Goal: Obtain resource: Download file/media

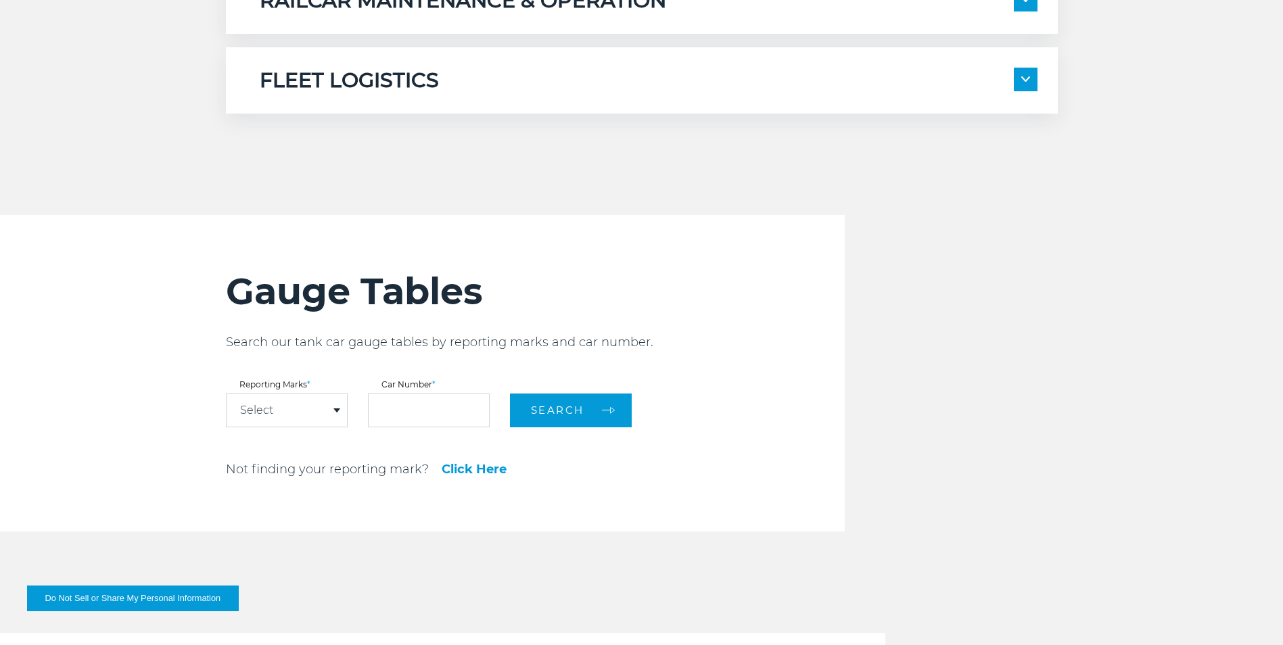
scroll to position [1352, 0]
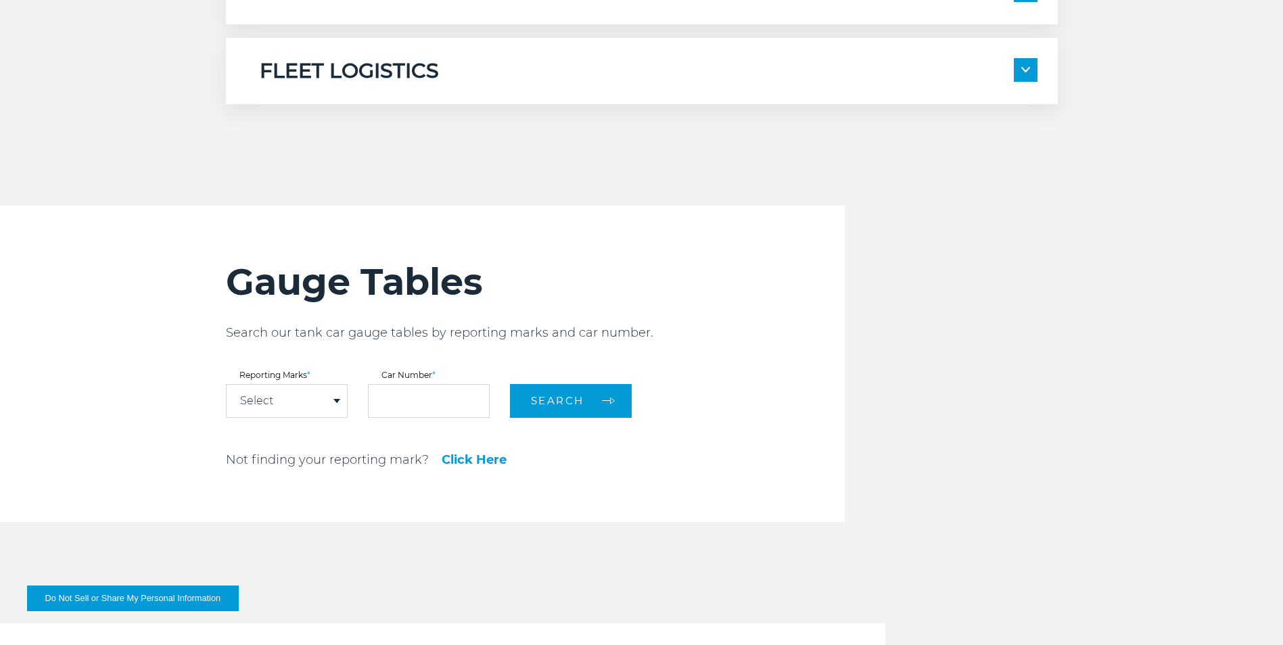
click at [341, 399] on div "Select" at bounding box center [287, 401] width 120 height 32
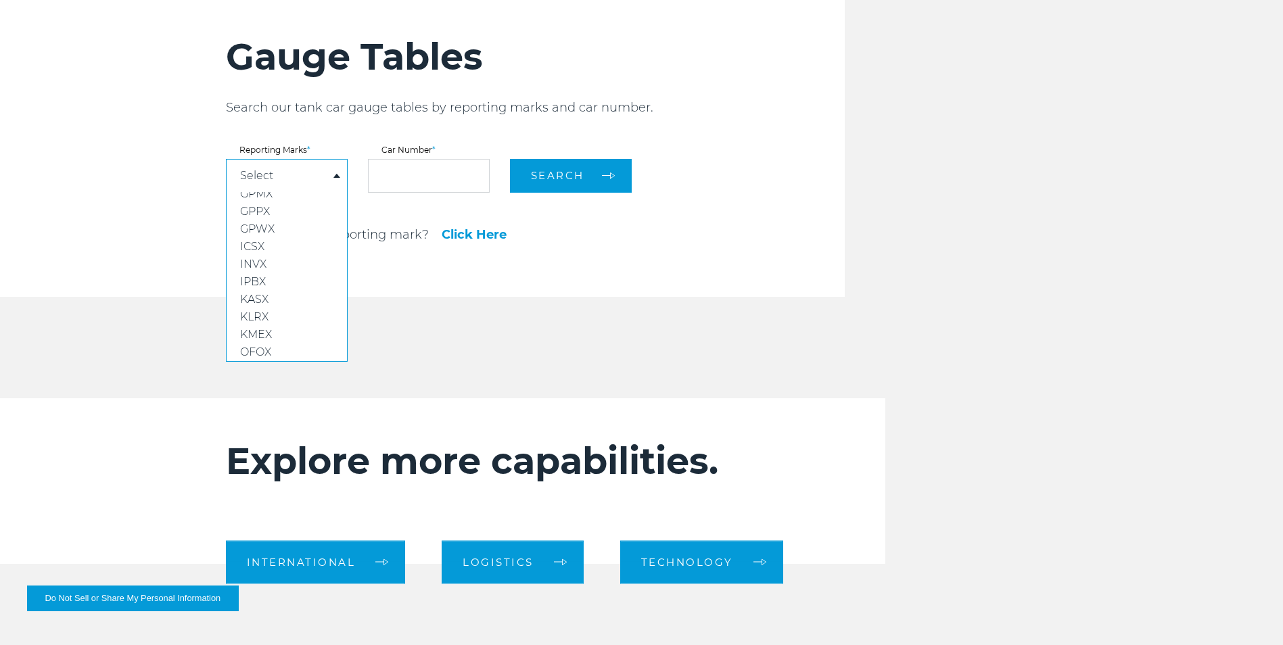
scroll to position [57, 0]
click at [486, 233] on link "Click Here" at bounding box center [474, 235] width 65 height 12
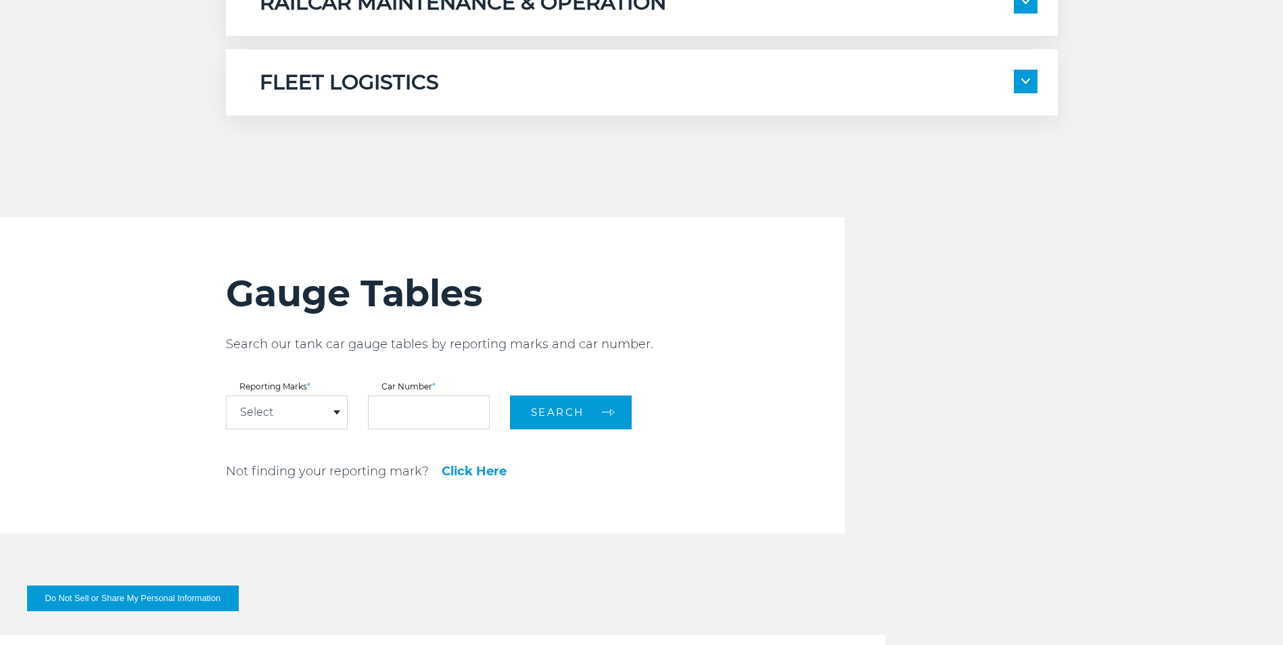
scroll to position [1352, 0]
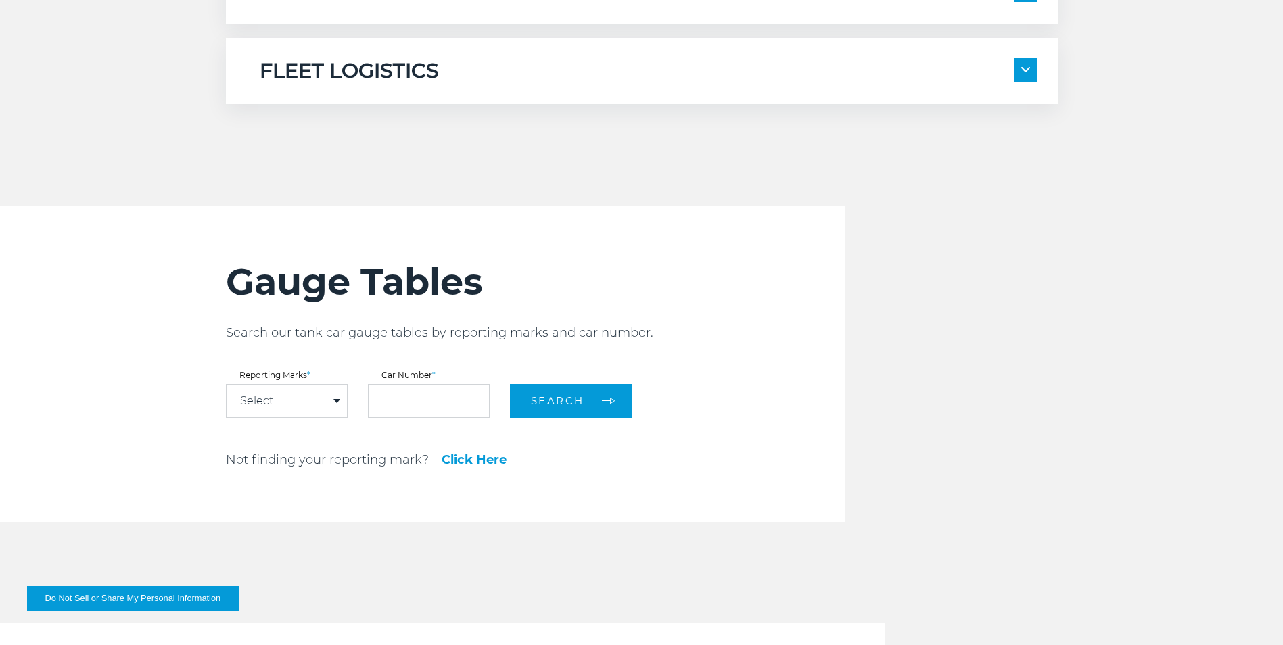
click at [338, 399] on span at bounding box center [336, 401] width 7 height 4
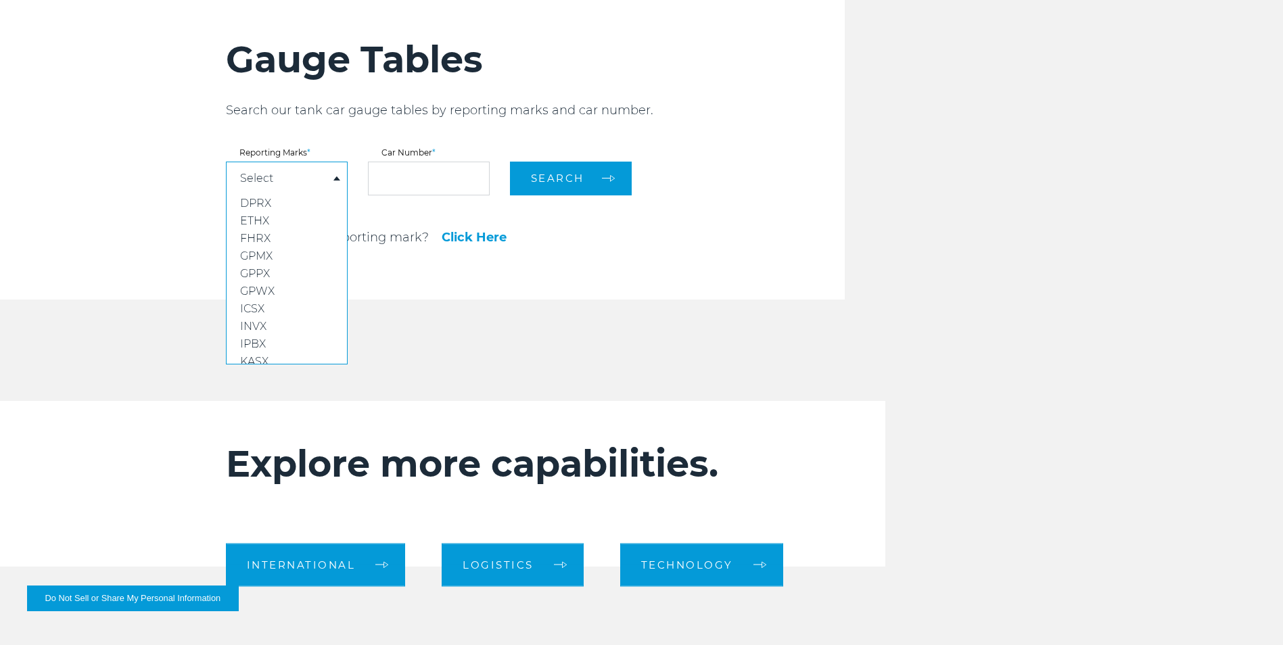
scroll to position [1577, 0]
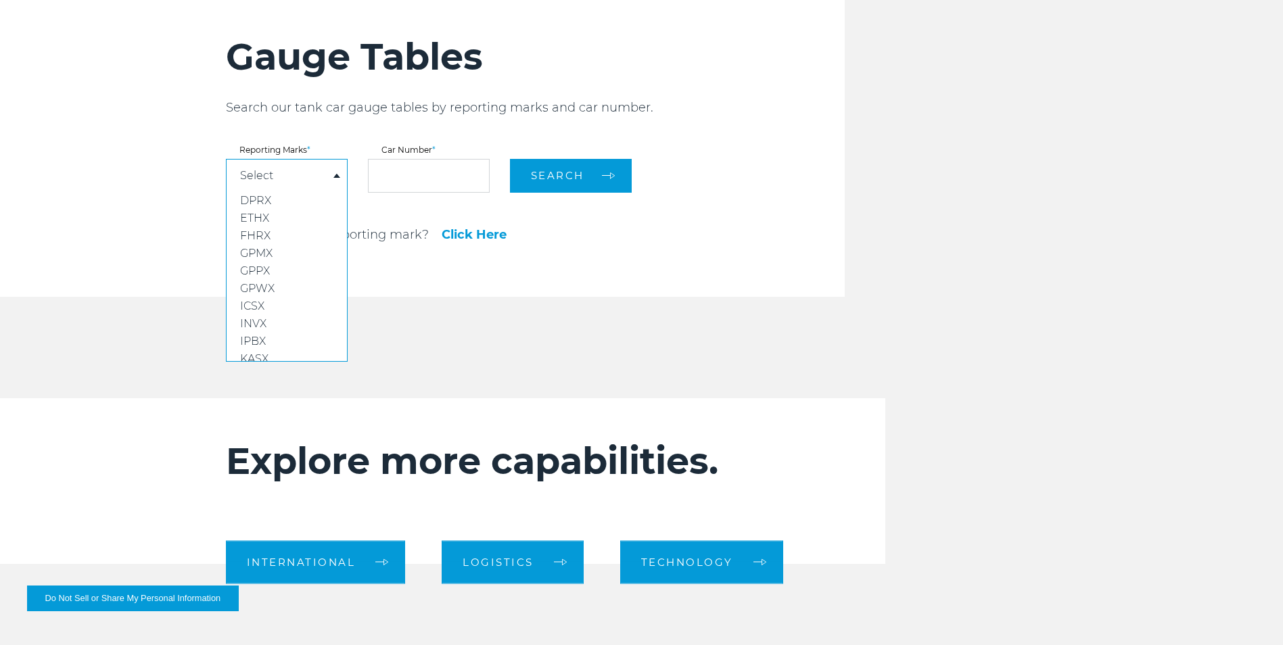
click at [631, 271] on div "Gauge Tables Search our tank car gauge tables by reporting marks and car number…" at bounding box center [535, 138] width 619 height 316
click at [473, 235] on link "Click Here" at bounding box center [474, 235] width 65 height 12
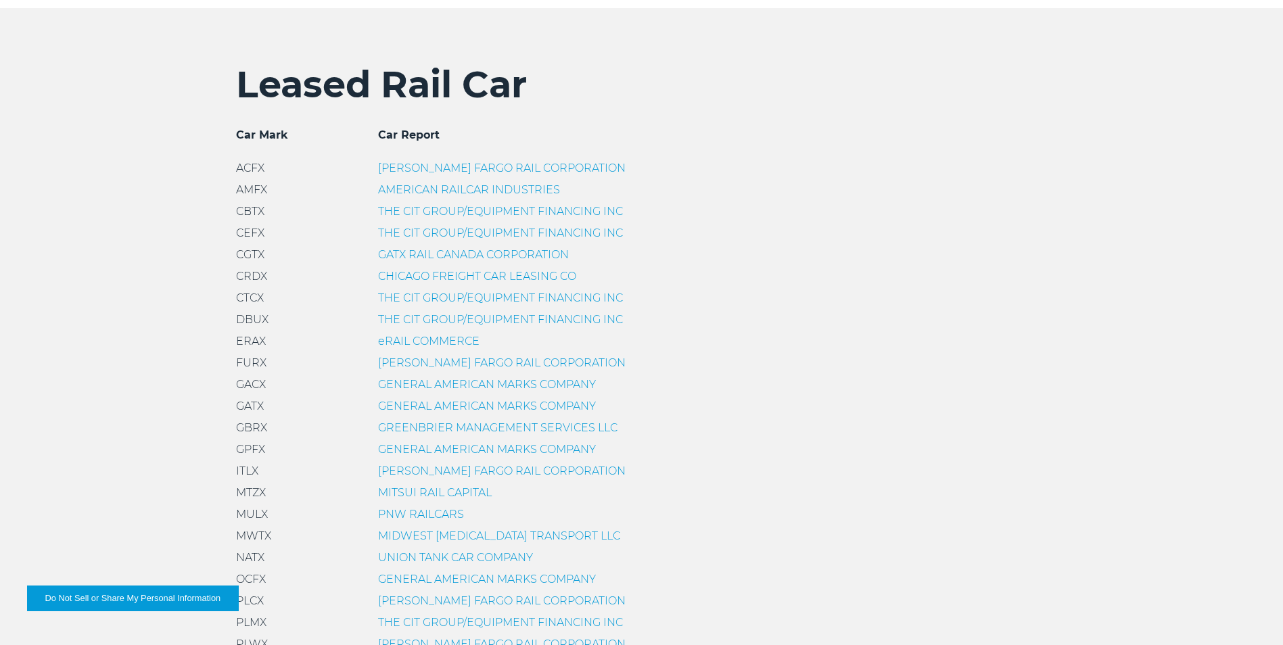
scroll to position [451, 0]
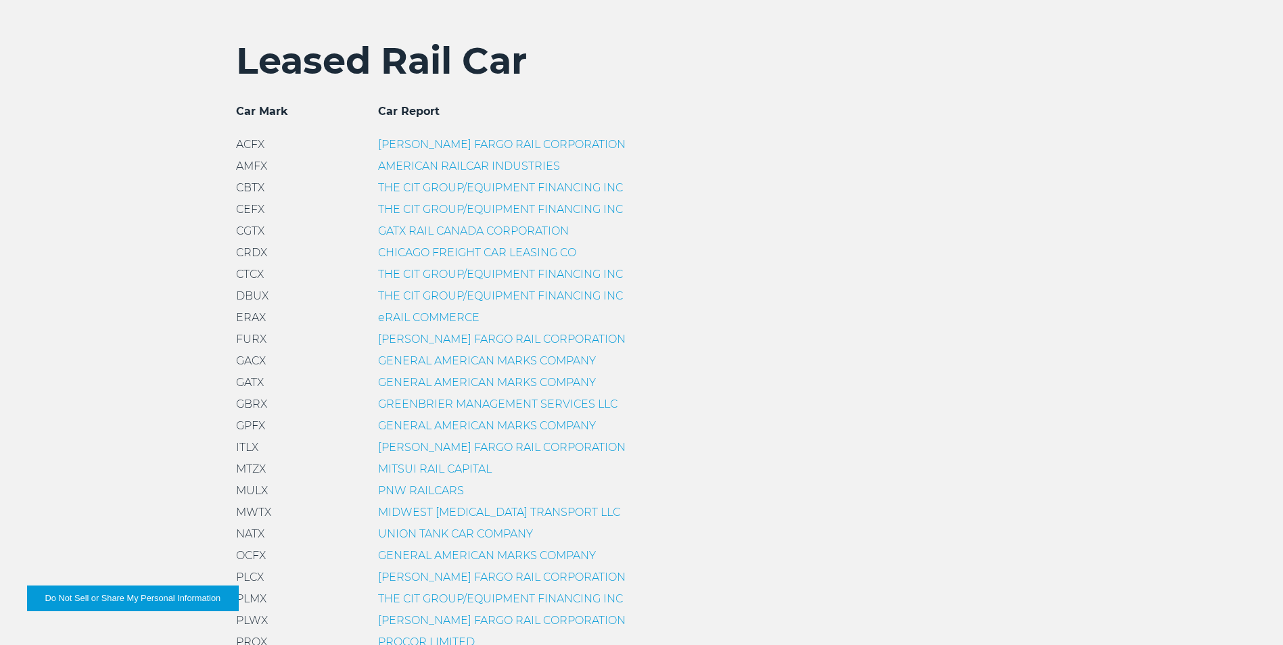
click at [449, 381] on link "GENERAL AMERICAN MARKS COMPANY" at bounding box center [487, 382] width 218 height 13
click at [435, 381] on link "GENERAL AMERICAN MARKS COMPANY" at bounding box center [487, 382] width 218 height 13
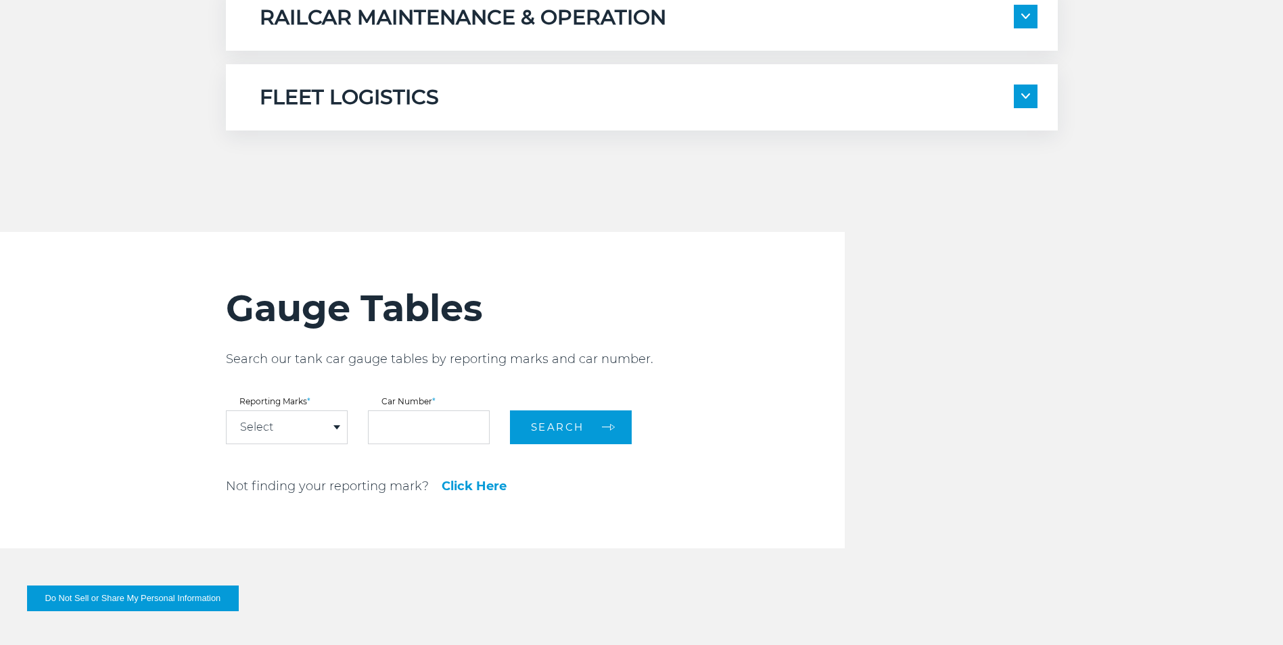
scroll to position [1577, 0]
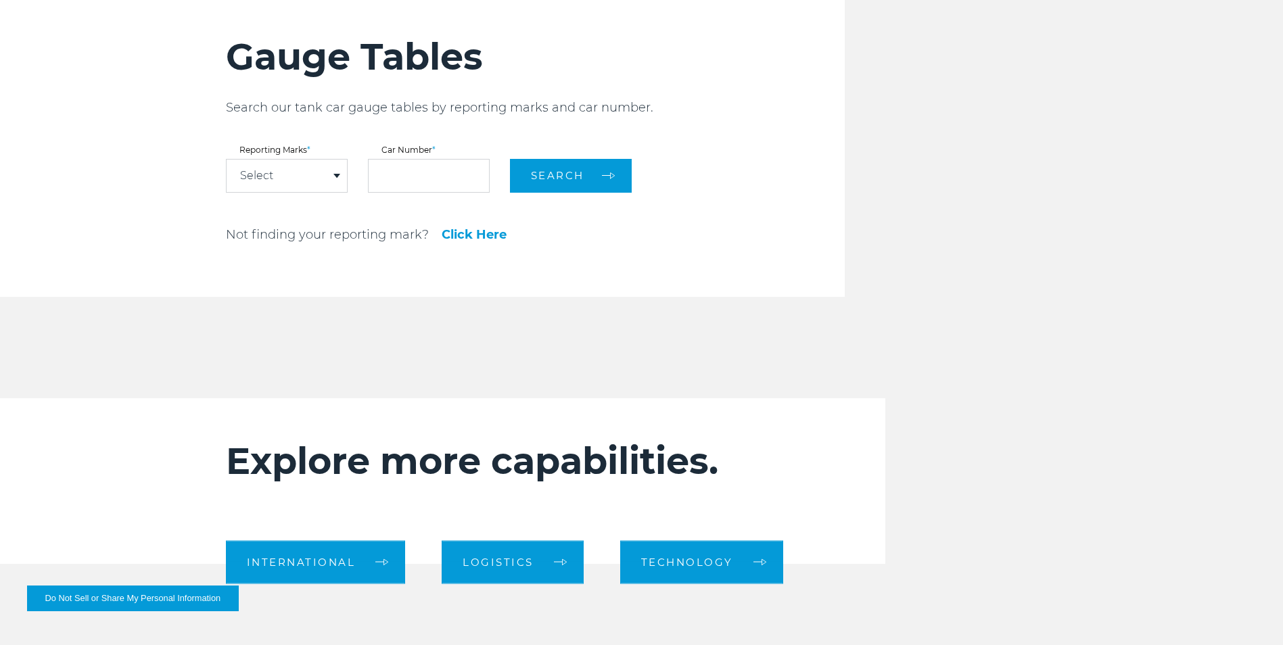
click at [339, 176] on span at bounding box center [336, 176] width 7 height 4
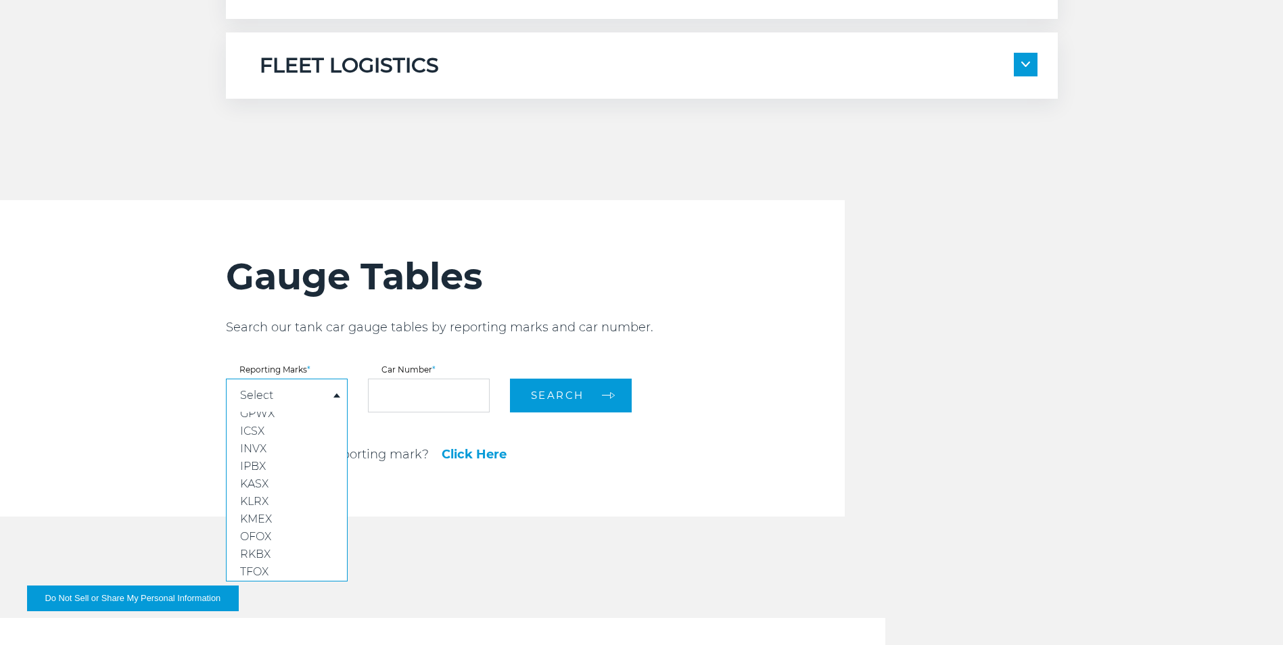
scroll to position [1352, 0]
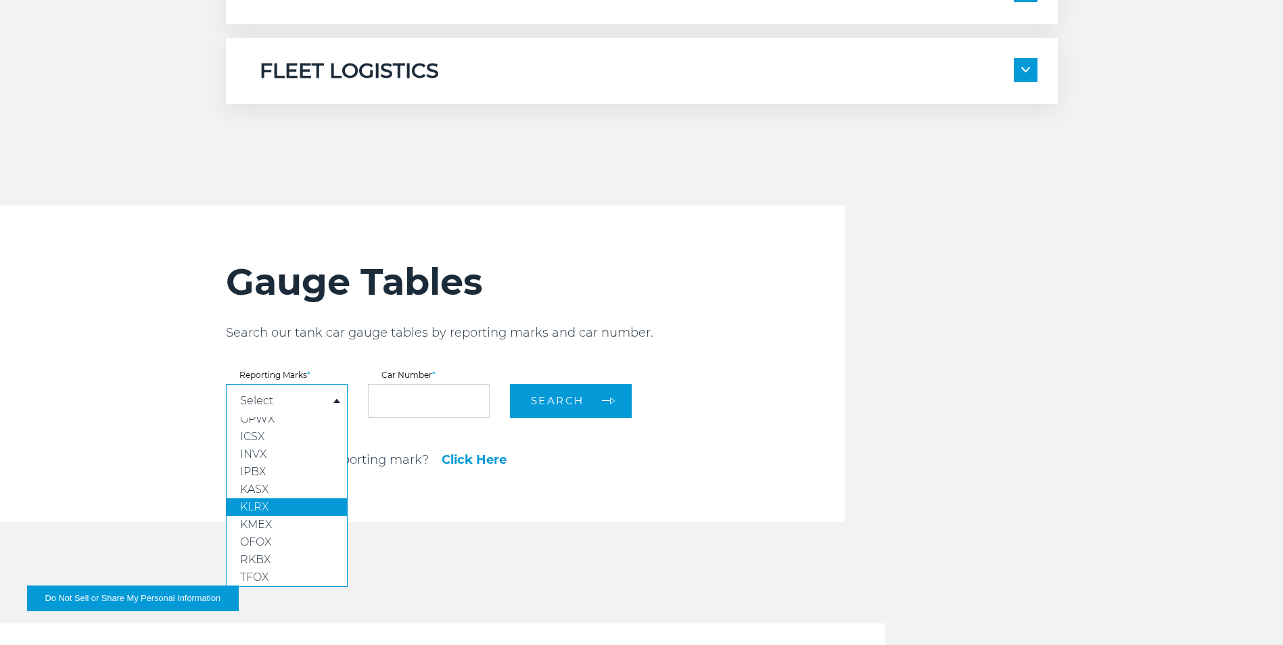
click at [258, 500] on span "KLRX" at bounding box center [254, 506] width 28 height 13
select select "****"
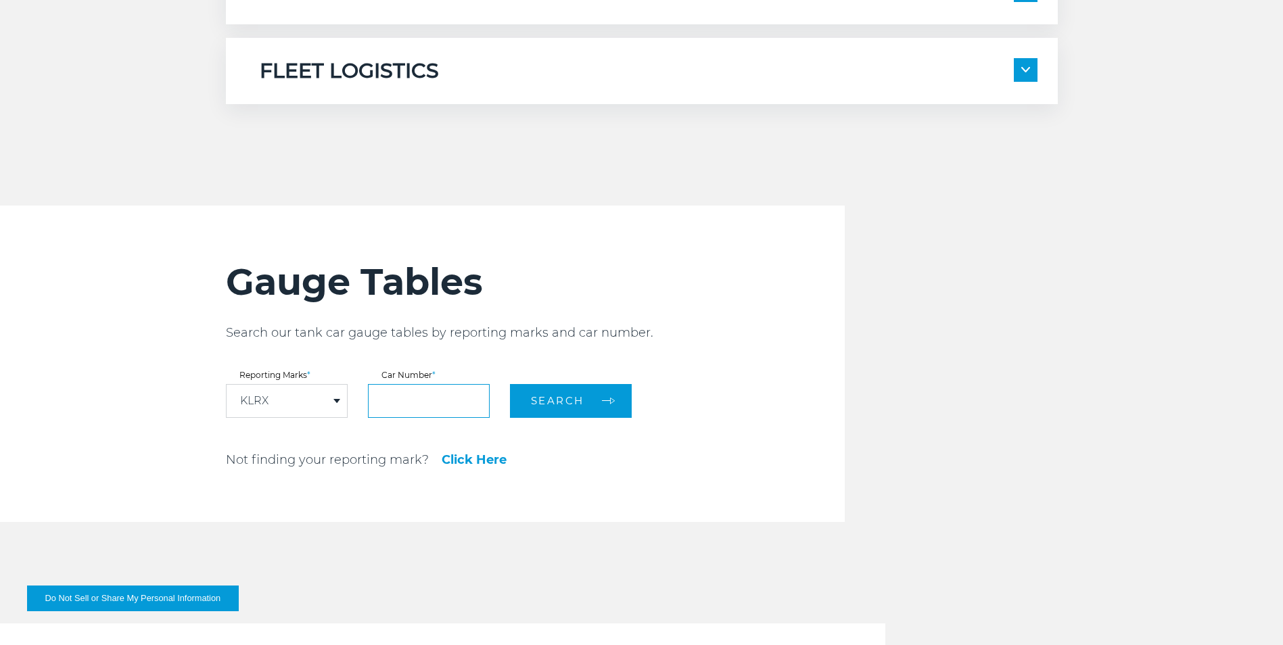
click at [448, 400] on input "text" at bounding box center [429, 401] width 122 height 34
click at [453, 402] on input "text" at bounding box center [429, 401] width 122 height 34
type input "*****"
click at [586, 402] on button "Search" at bounding box center [571, 401] width 122 height 34
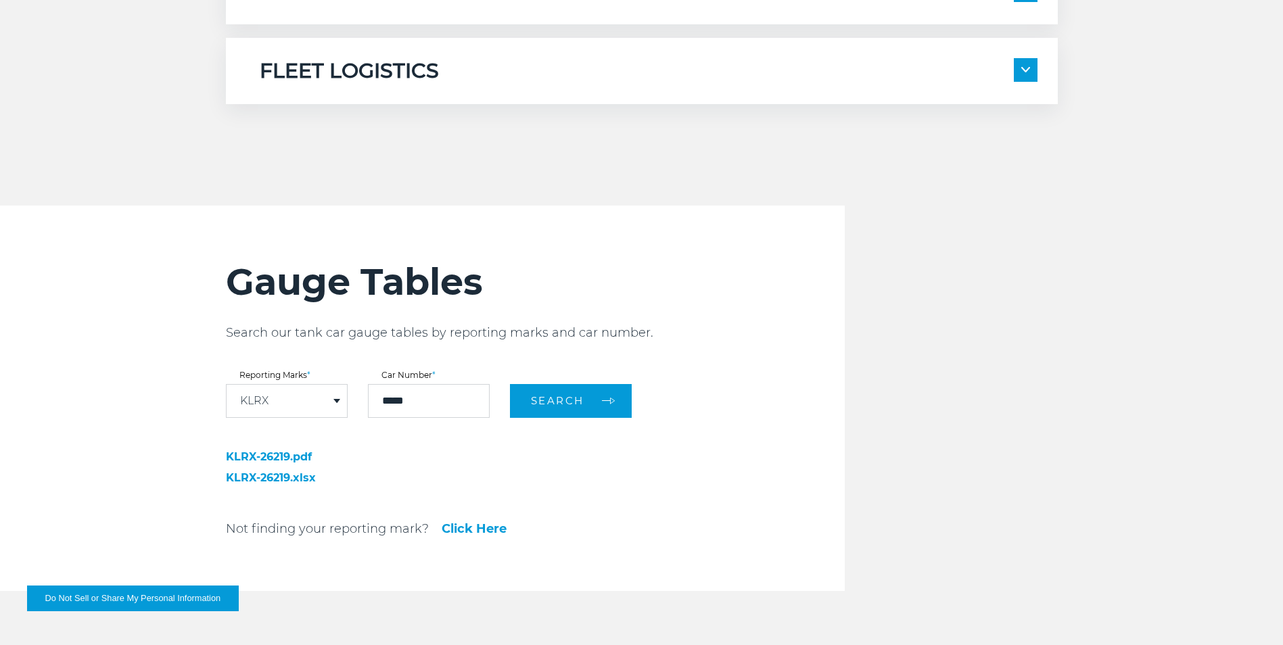
click at [268, 453] on link "KLRX-26219.pdf" at bounding box center [320, 457] width 189 height 11
click at [284, 479] on link "KLRX-26219.xlsx" at bounding box center [320, 478] width 189 height 11
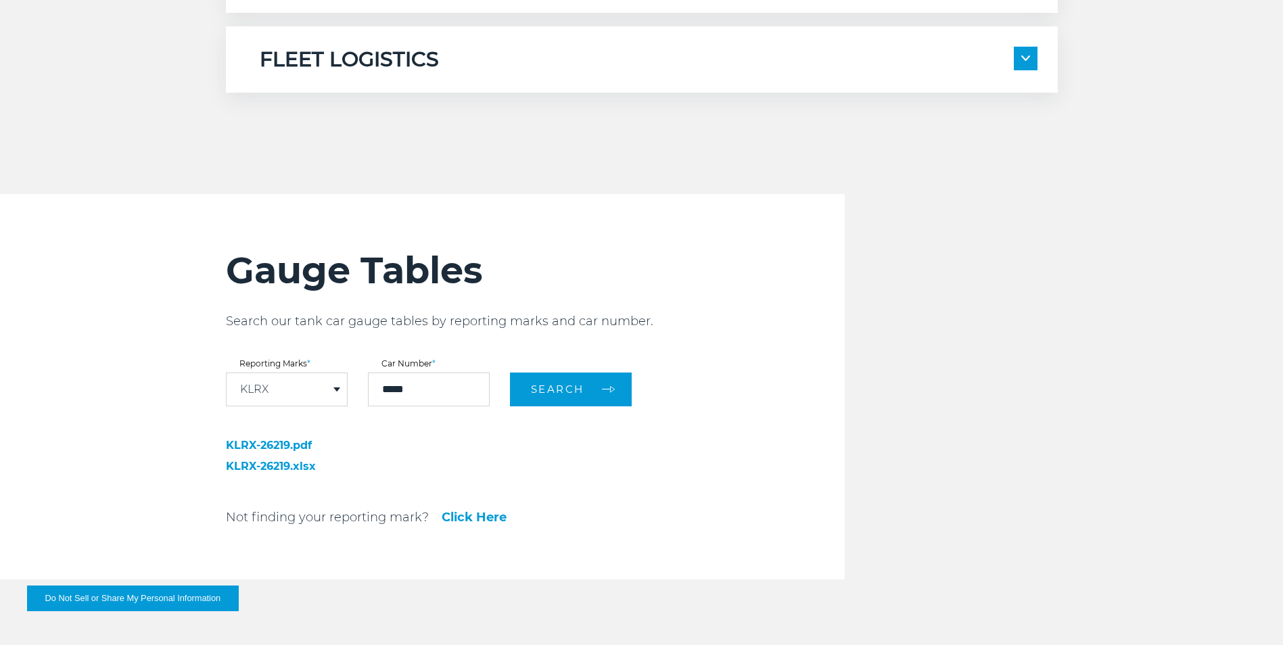
scroll to position [1352, 0]
